Goal: Task Accomplishment & Management: Manage account settings

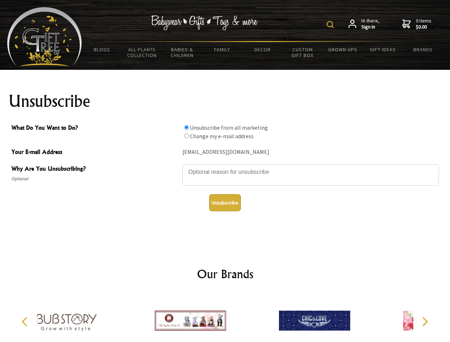
click at [332, 25] on img at bounding box center [330, 24] width 7 height 7
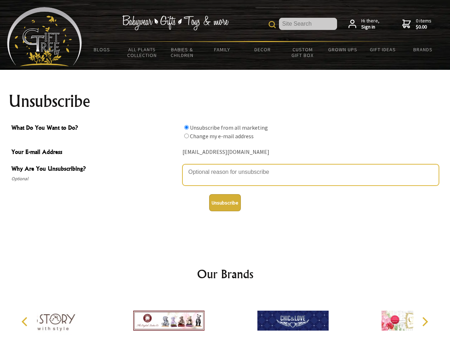
click at [225, 167] on textarea "Why Are You Unsubscribing?" at bounding box center [311, 174] width 257 height 21
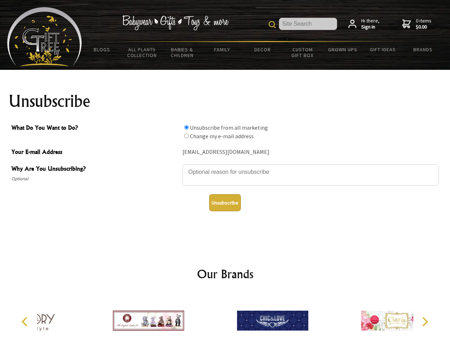
click at [186, 127] on input "What Do You Want to Do?" at bounding box center [186, 127] width 5 height 5
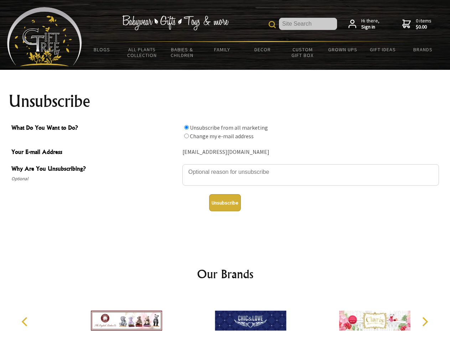
click at [186, 136] on input "What Do You Want to Do?" at bounding box center [186, 136] width 5 height 5
radio input "true"
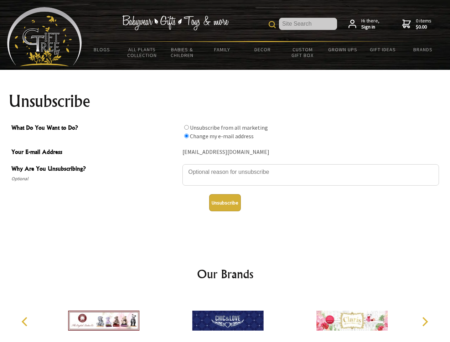
click at [225, 203] on button "Unsubscribe" at bounding box center [225, 202] width 32 height 17
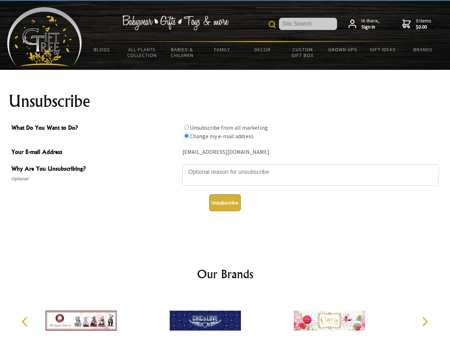
click at [26, 322] on icon "Previous" at bounding box center [25, 321] width 9 height 9
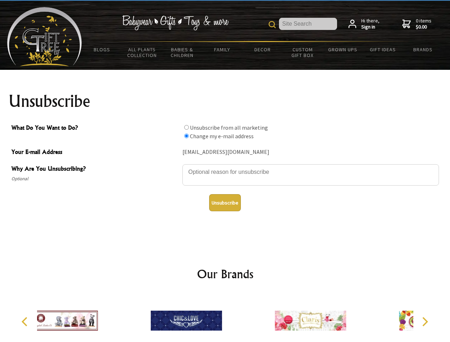
click at [425, 322] on icon "Next" at bounding box center [424, 321] width 9 height 9
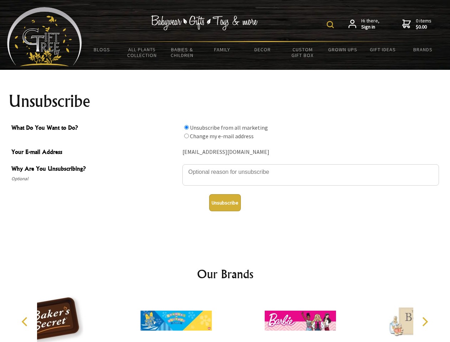
click at [332, 25] on img at bounding box center [330, 24] width 7 height 7
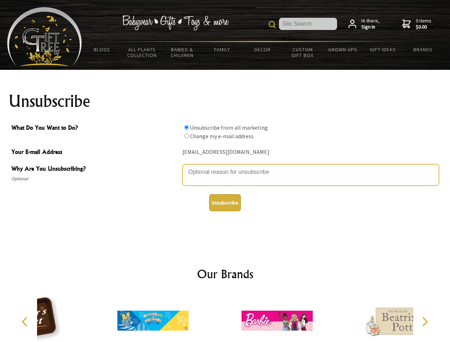
click at [225, 167] on textarea "Why Are You Unsubscribing?" at bounding box center [311, 174] width 257 height 21
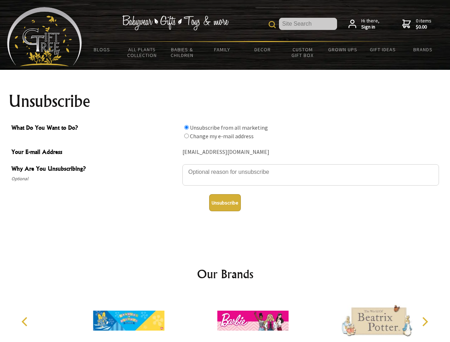
click at [186, 127] on input "What Do You Want to Do?" at bounding box center [186, 127] width 5 height 5
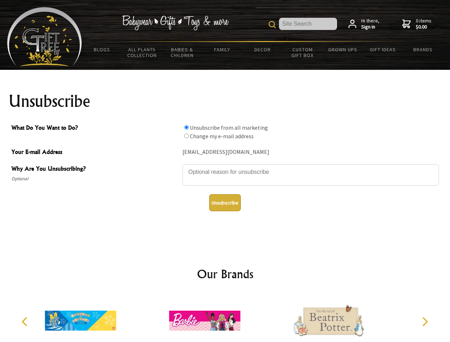
click at [186, 136] on input "What Do You Want to Do?" at bounding box center [186, 136] width 5 height 5
radio input "true"
click at [225, 203] on button "Unsubscribe" at bounding box center [225, 202] width 32 height 17
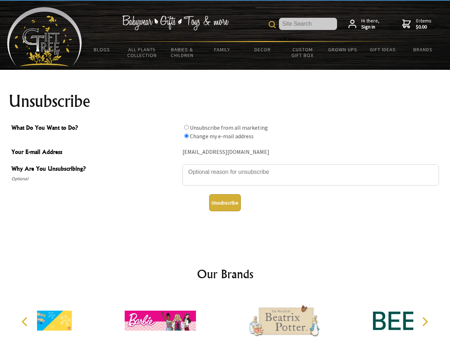
click at [225, 318] on div at bounding box center [284, 322] width 124 height 56
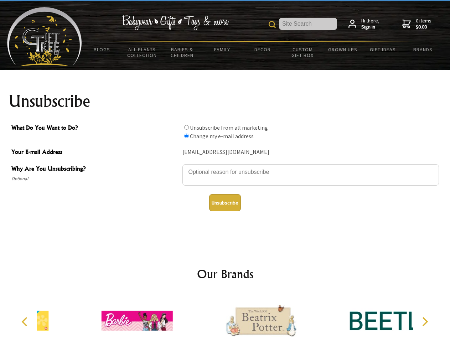
click at [26, 322] on icon "Previous" at bounding box center [25, 321] width 9 height 9
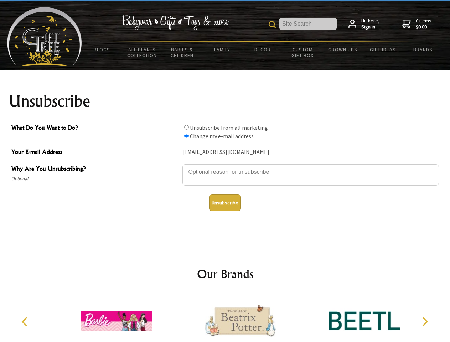
click at [425, 322] on icon "Next" at bounding box center [424, 321] width 9 height 9
